Goal: Communication & Community: Answer question/provide support

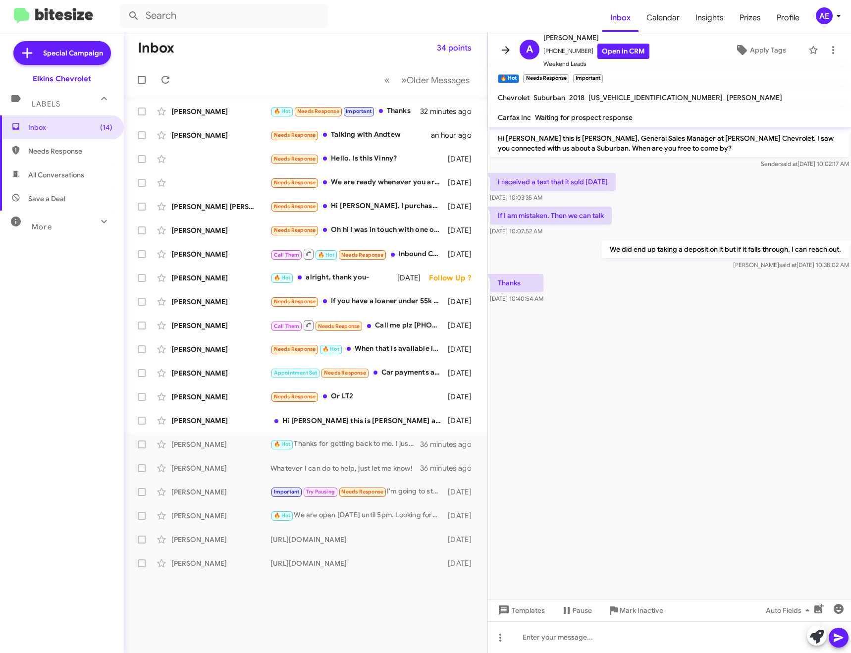
click at [510, 43] on button at bounding box center [506, 50] width 20 height 20
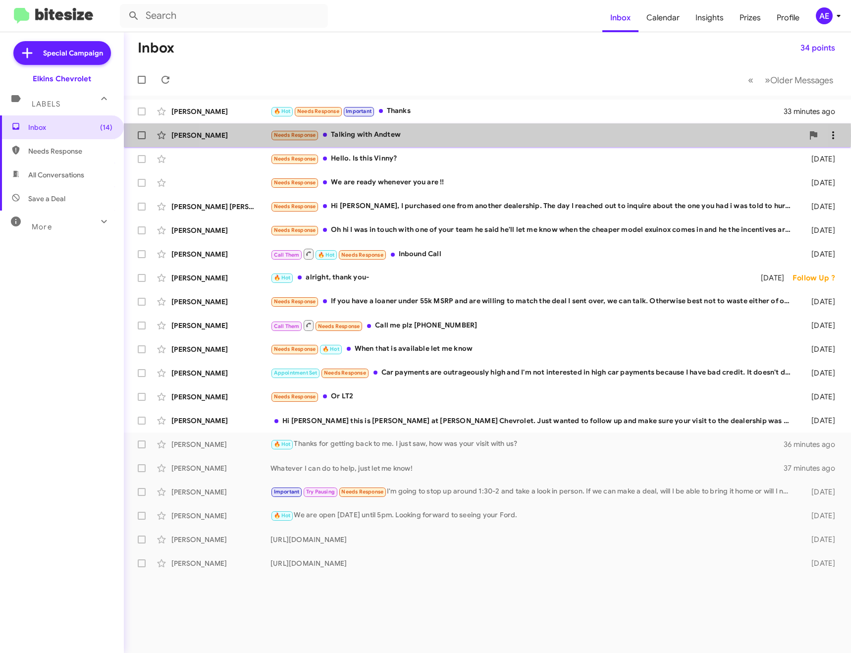
click at [461, 136] on div "Needs Response Talking with Andtew" at bounding box center [537, 134] width 533 height 11
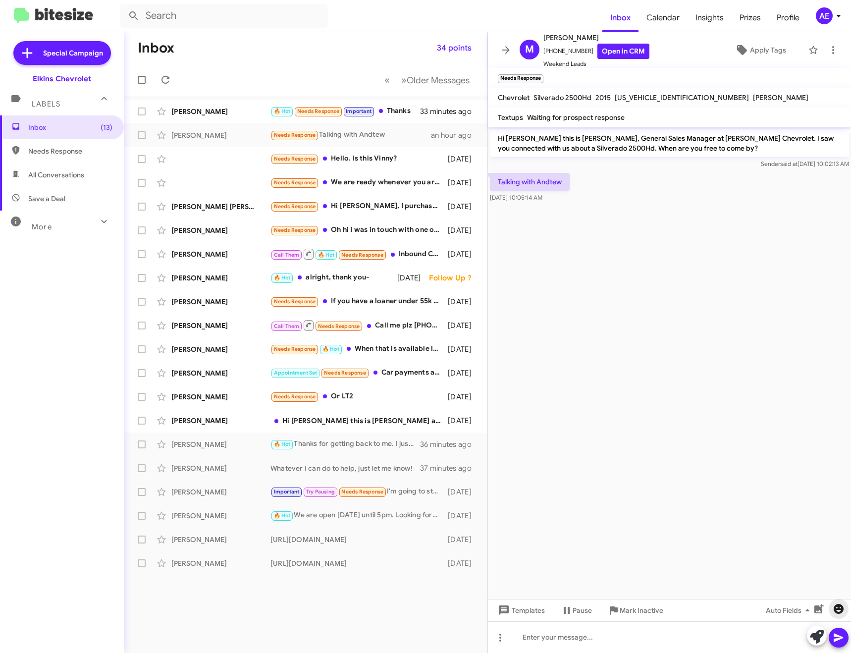
click at [844, 612] on icon "button" at bounding box center [839, 609] width 12 height 12
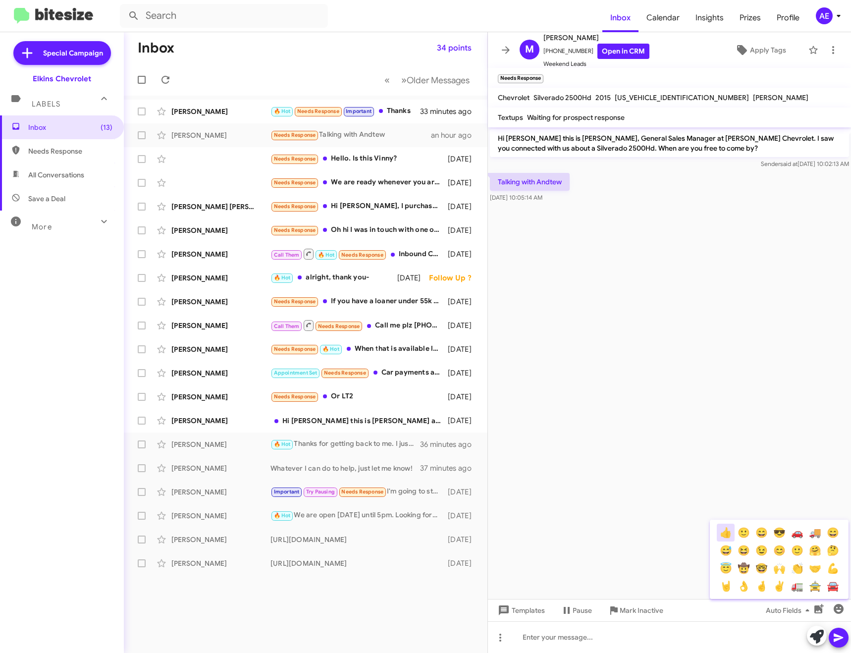
click at [728, 530] on button "👍" at bounding box center [726, 533] width 18 height 18
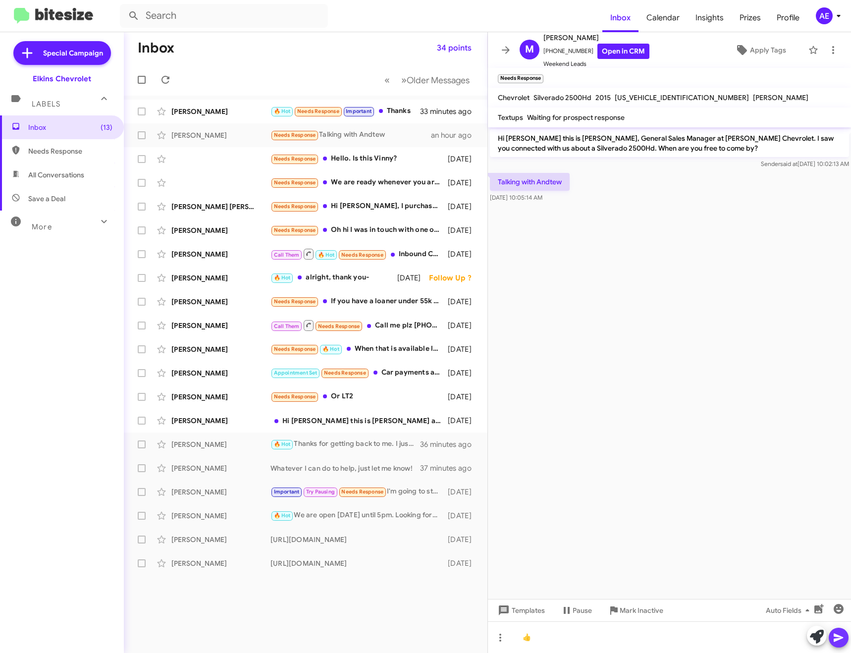
click at [835, 633] on icon at bounding box center [839, 638] width 12 height 12
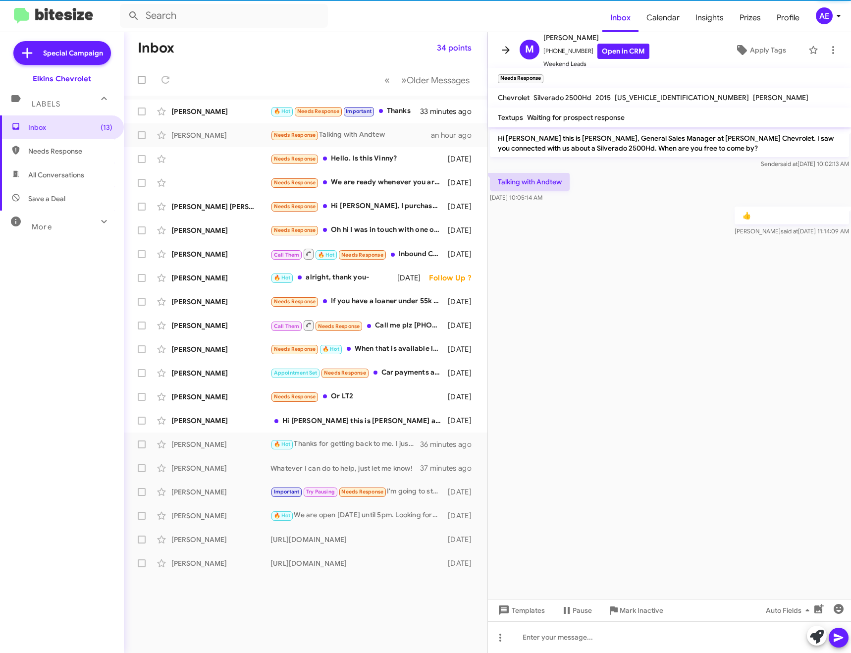
click at [507, 52] on icon at bounding box center [506, 49] width 8 height 7
